Goal: Navigation & Orientation: Find specific page/section

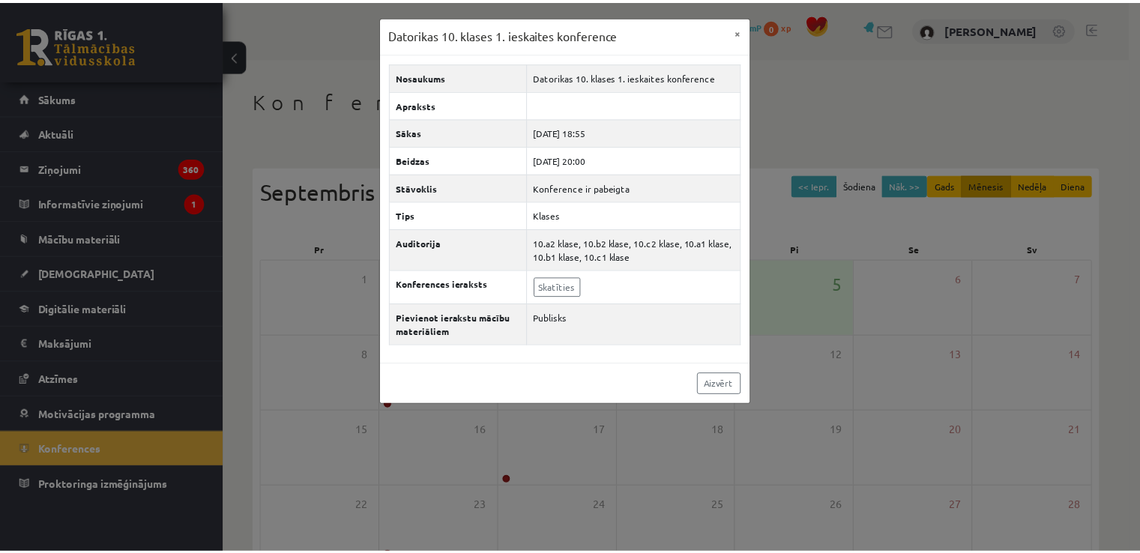
scroll to position [50, 0]
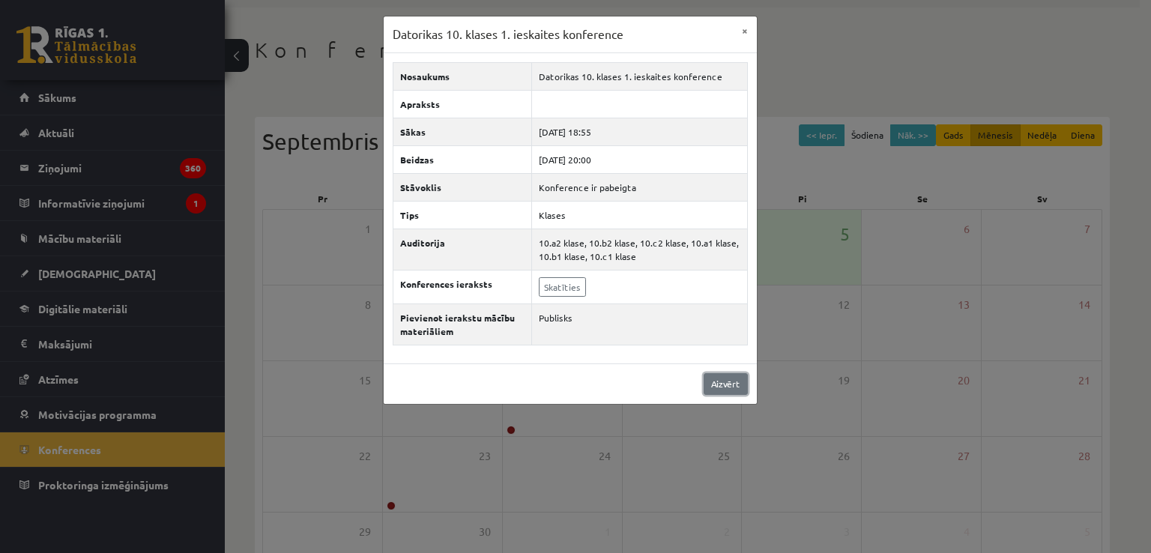
click at [734, 384] on link "Aizvērt" at bounding box center [726, 384] width 44 height 22
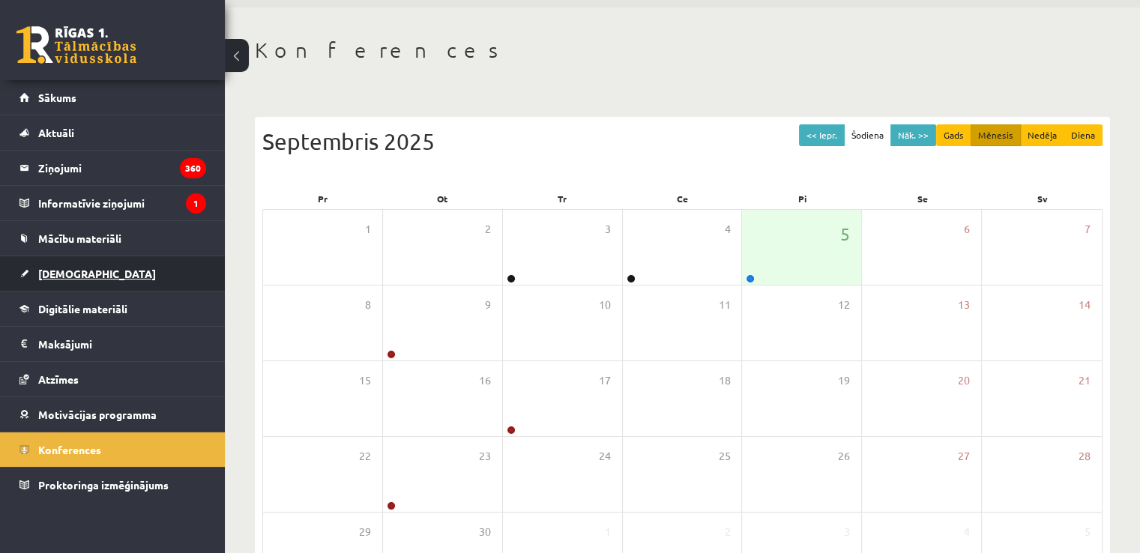
click at [69, 273] on span "[DEMOGRAPHIC_DATA]" at bounding box center [97, 273] width 118 height 13
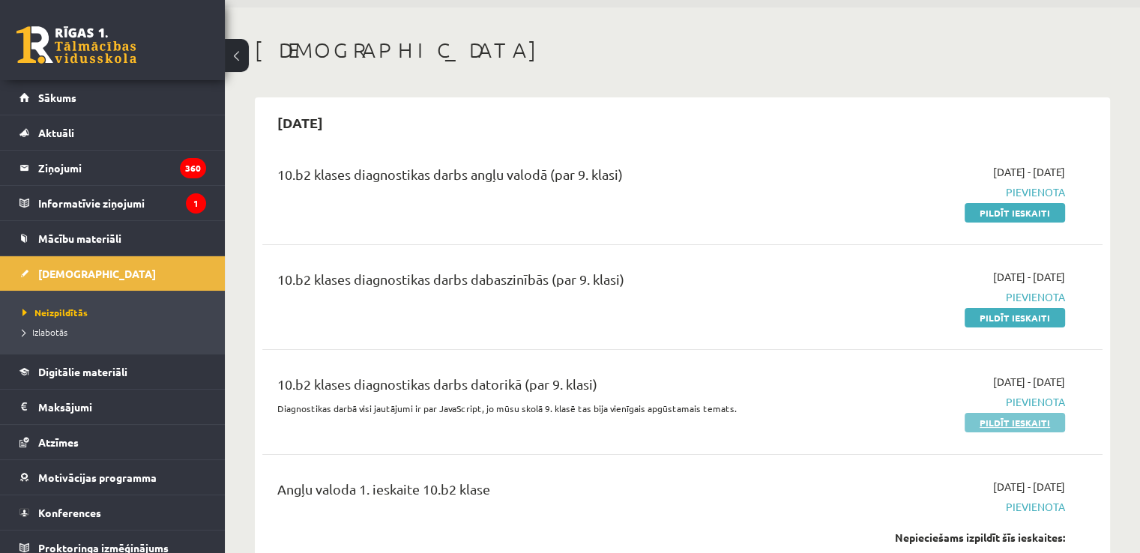
click at [982, 420] on link "Pildīt ieskaiti" at bounding box center [1014, 422] width 100 height 19
click at [108, 234] on span "Mācību materiāli" at bounding box center [79, 238] width 83 height 13
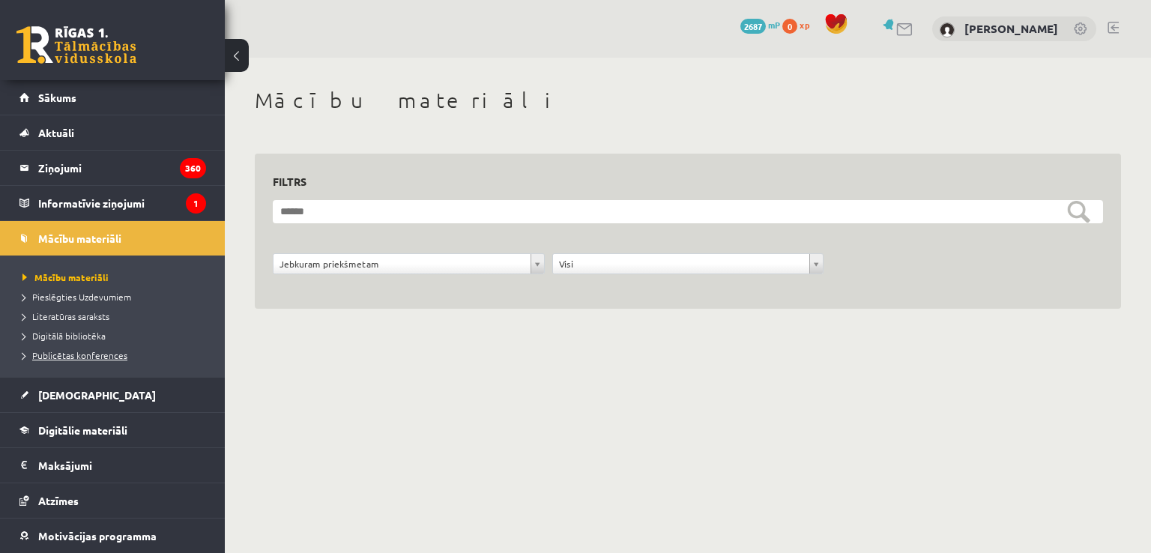
click at [99, 352] on span "Publicētas konferences" at bounding box center [74, 355] width 105 height 12
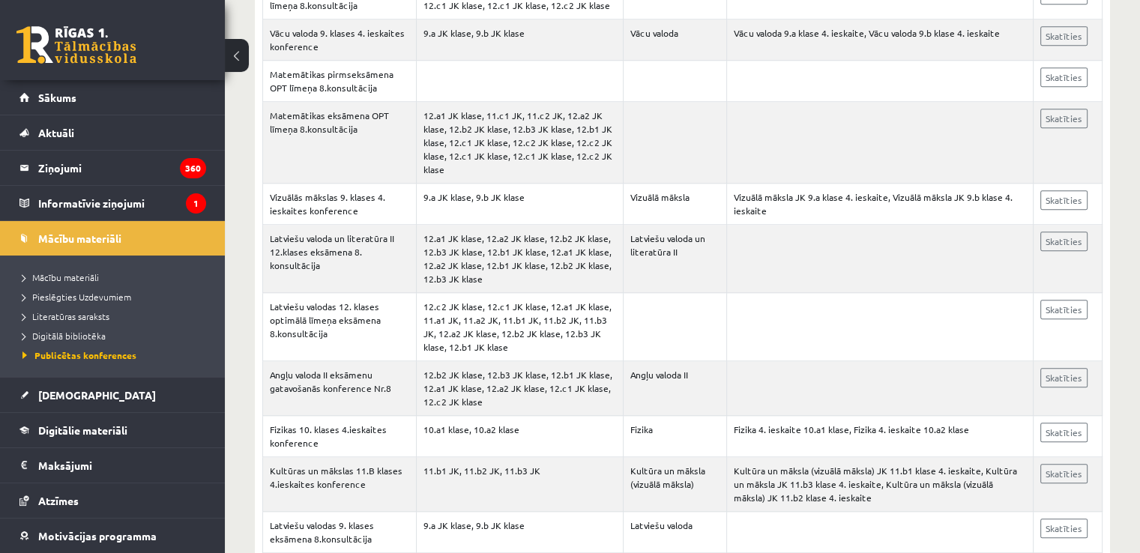
scroll to position [1236, 0]
click at [72, 276] on span "Mācību materiāli" at bounding box center [60, 277] width 76 height 12
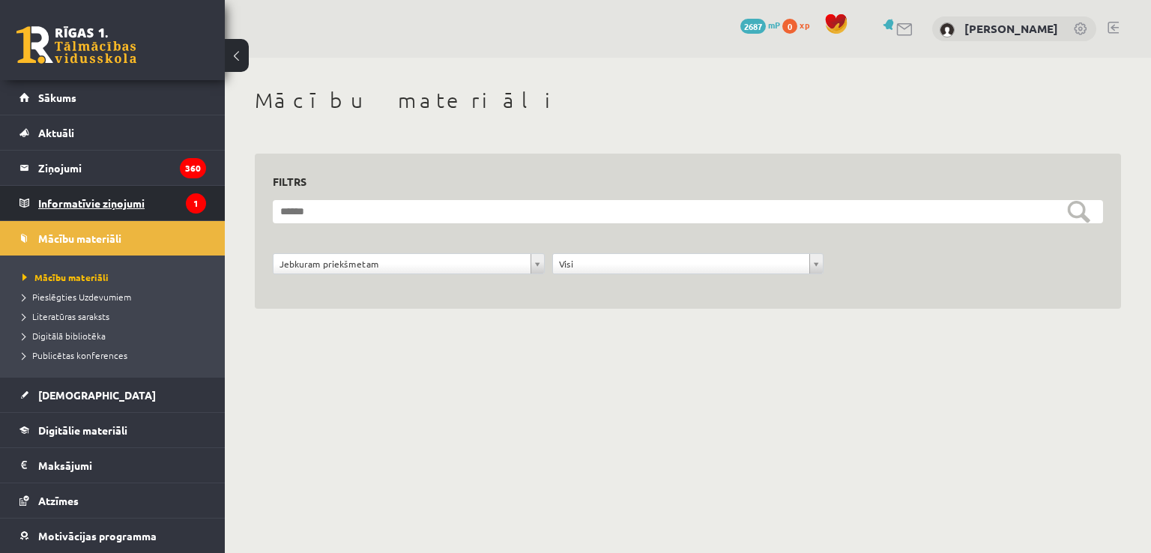
click at [51, 200] on legend "Informatīvie ziņojumi 1" at bounding box center [122, 203] width 168 height 34
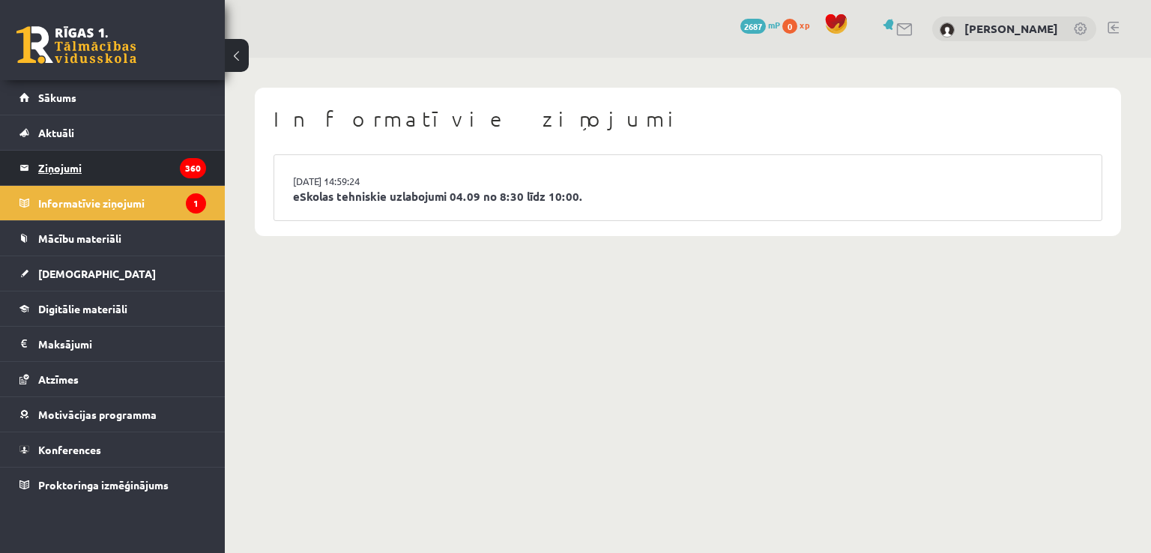
click at [72, 169] on legend "Ziņojumi 360" at bounding box center [122, 168] width 168 height 34
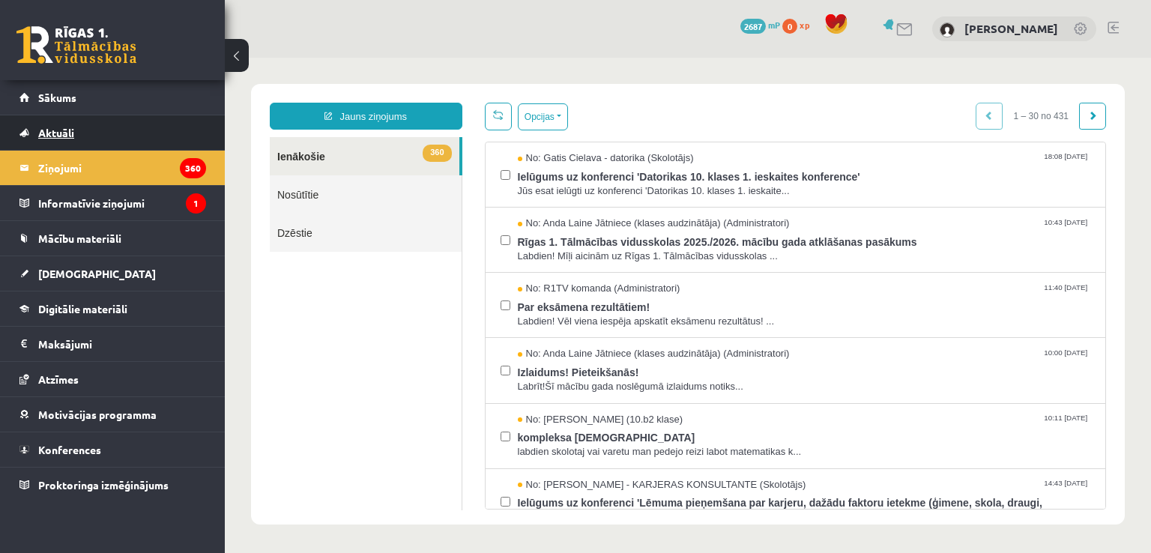
click at [58, 131] on span "Aktuāli" at bounding box center [56, 132] width 36 height 13
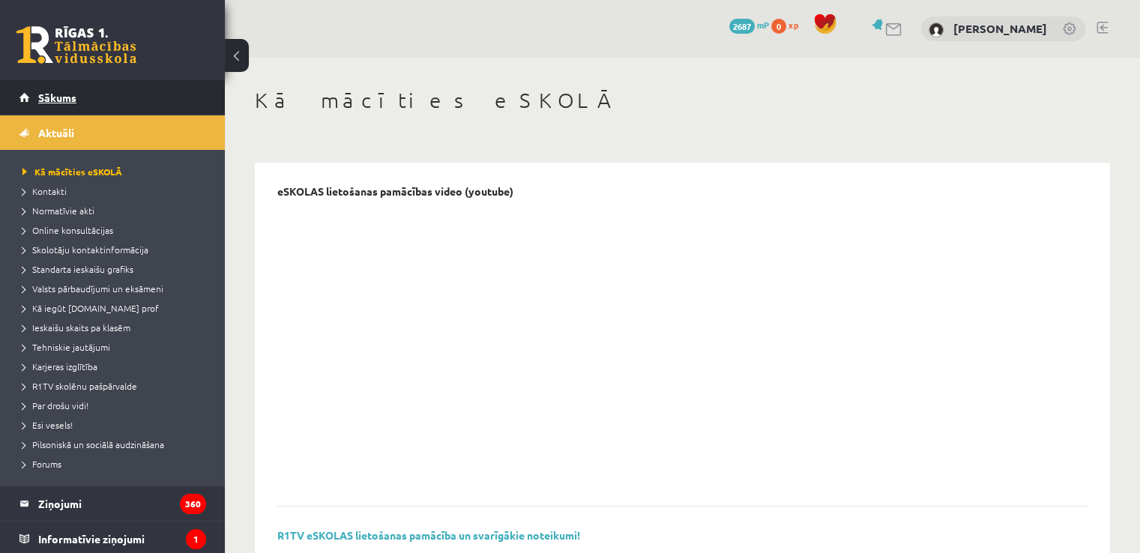
click at [54, 100] on span "Sākums" at bounding box center [57, 97] width 38 height 13
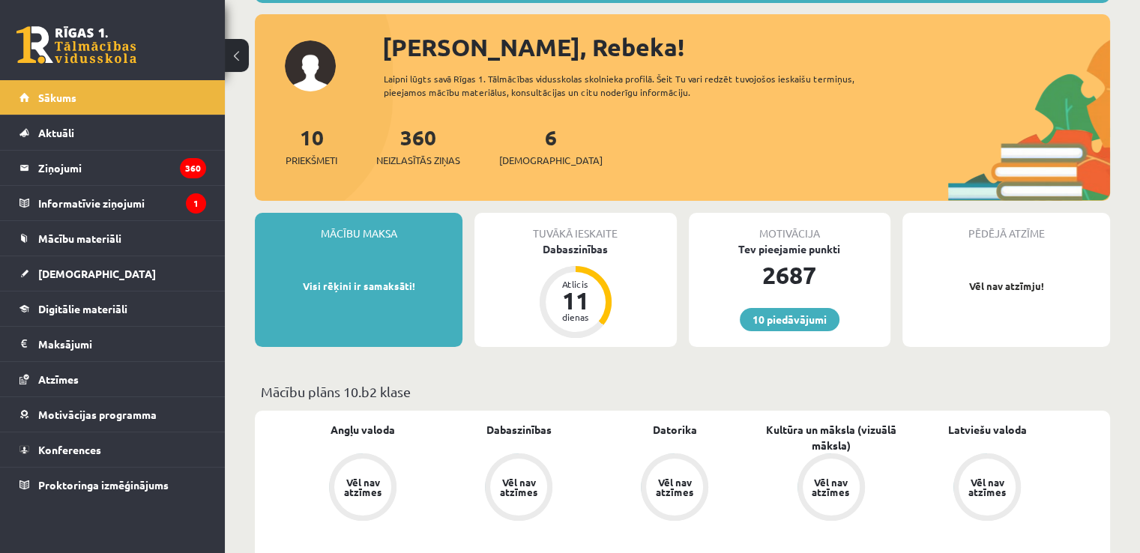
scroll to position [161, 0]
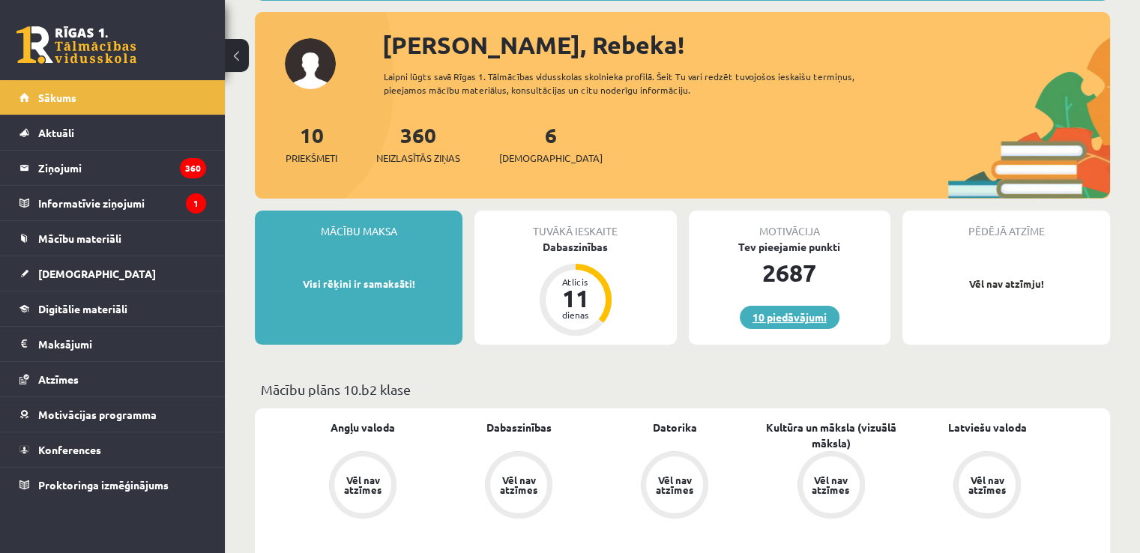
click at [787, 312] on link "10 piedāvājumi" at bounding box center [790, 317] width 100 height 23
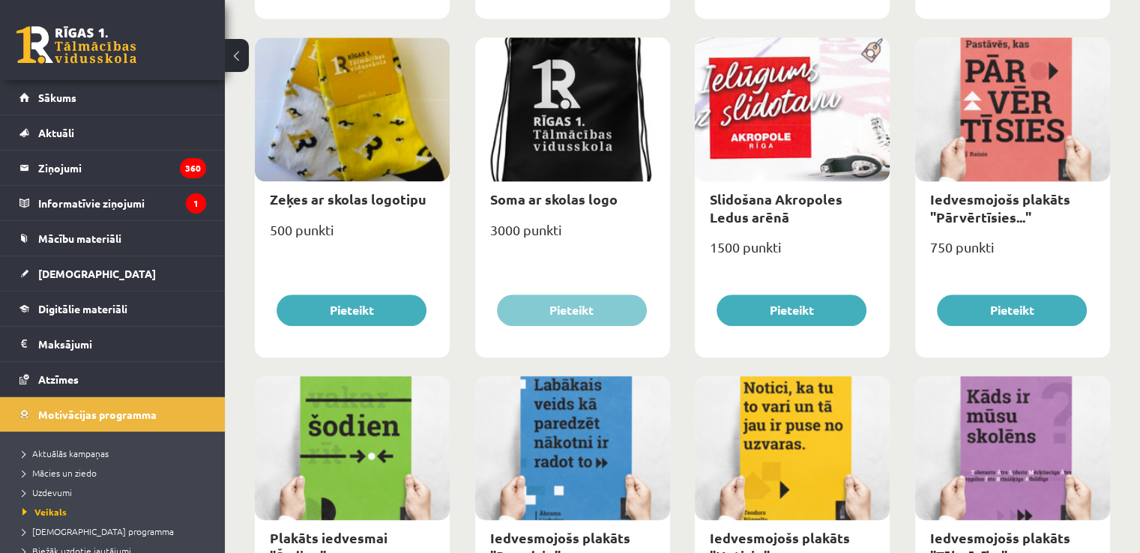
scroll to position [1224, 0]
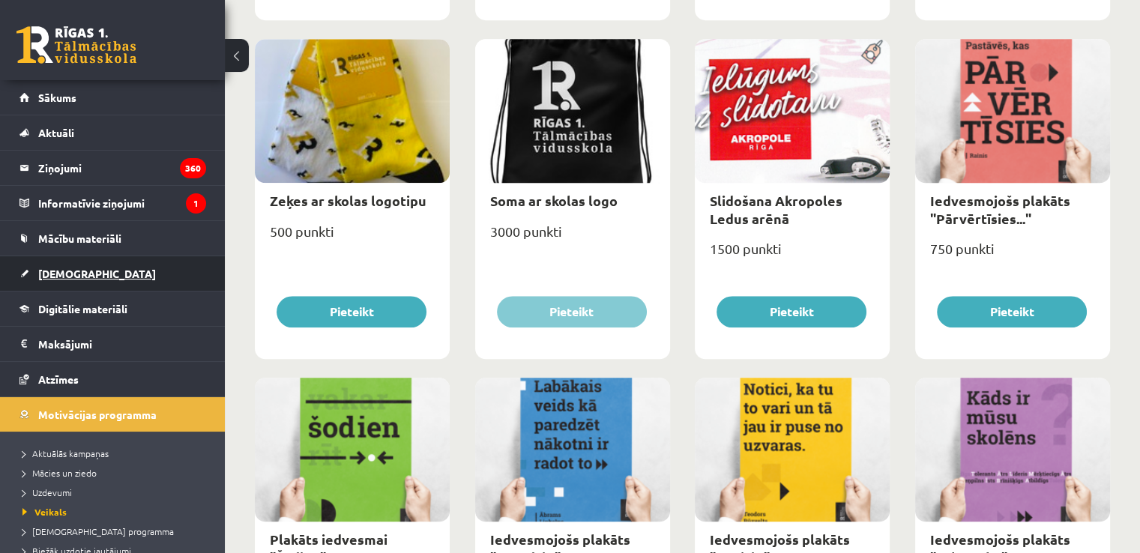
click at [57, 270] on span "[DEMOGRAPHIC_DATA]" at bounding box center [97, 273] width 118 height 13
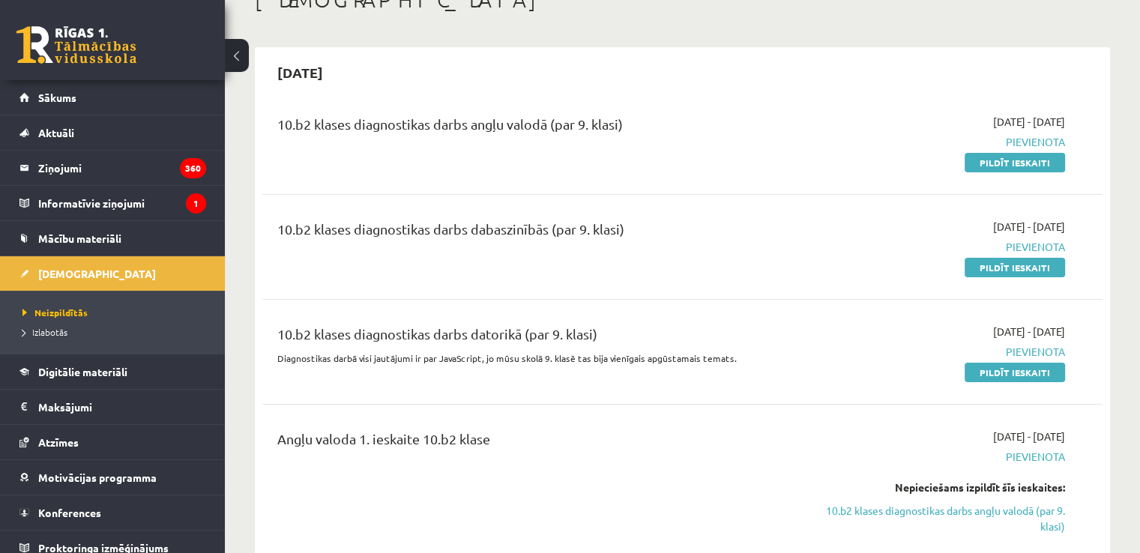
scroll to position [131, 0]
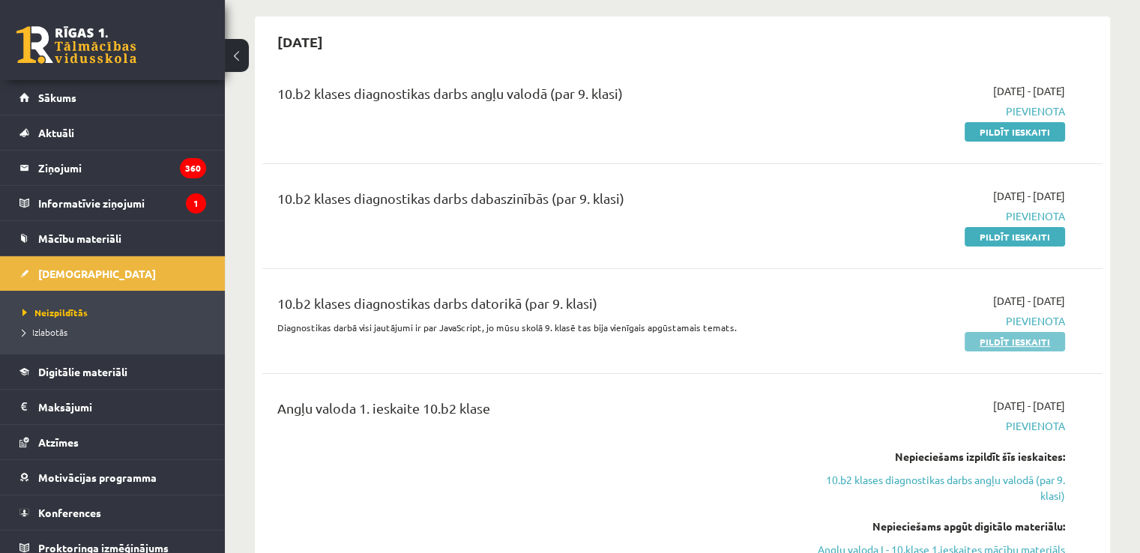
click at [1030, 339] on link "Pildīt ieskaiti" at bounding box center [1014, 341] width 100 height 19
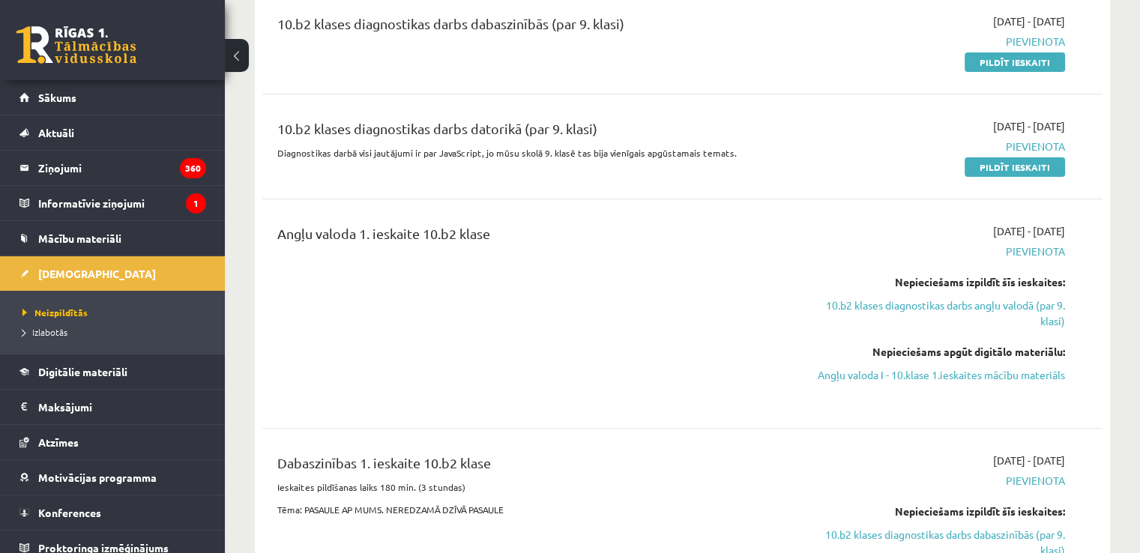
scroll to position [0, 0]
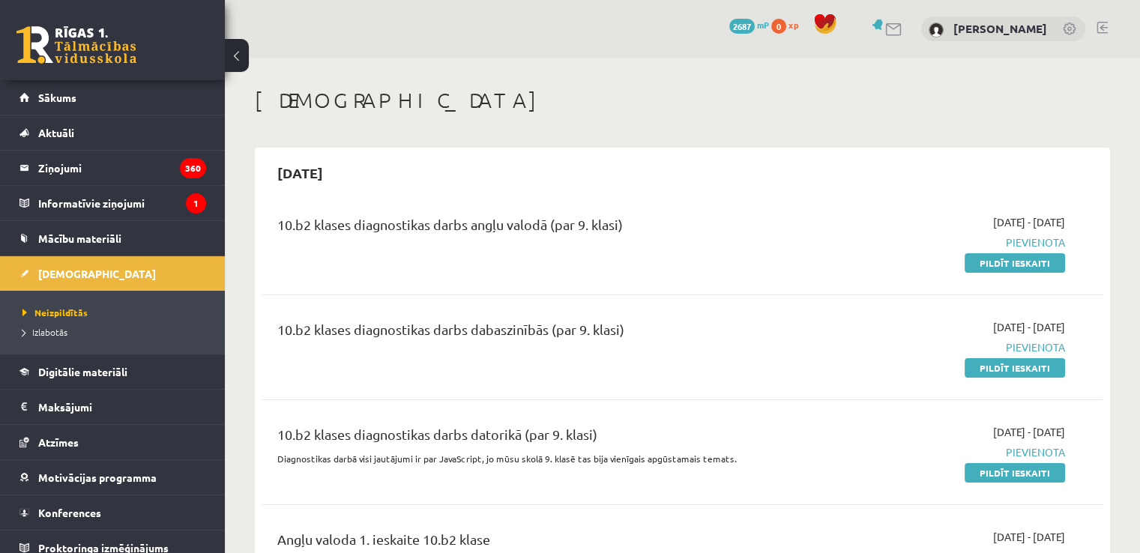
click at [1103, 27] on link at bounding box center [1101, 28] width 11 height 12
